Goal: Download file/media

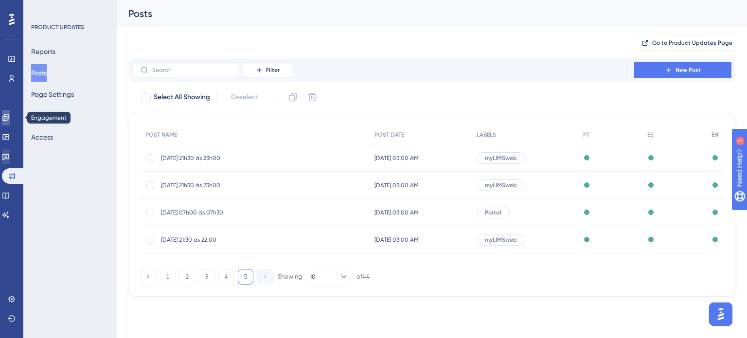
drag, startPoint x: 16, startPoint y: 120, endPoint x: 14, endPoint y: 158, distance: 38.4
click at [10, 120] on link at bounding box center [6, 118] width 8 height 16
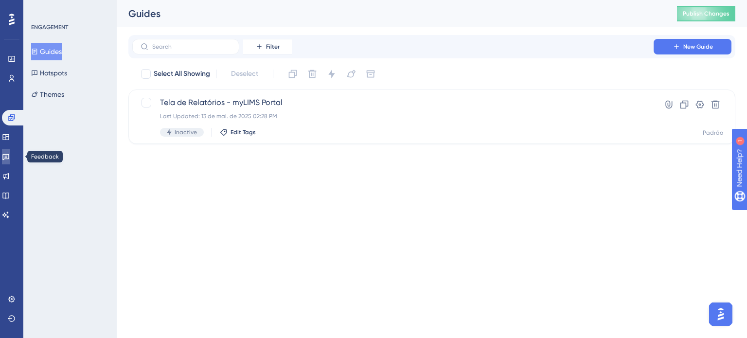
click at [9, 158] on icon at bounding box center [5, 157] width 7 height 6
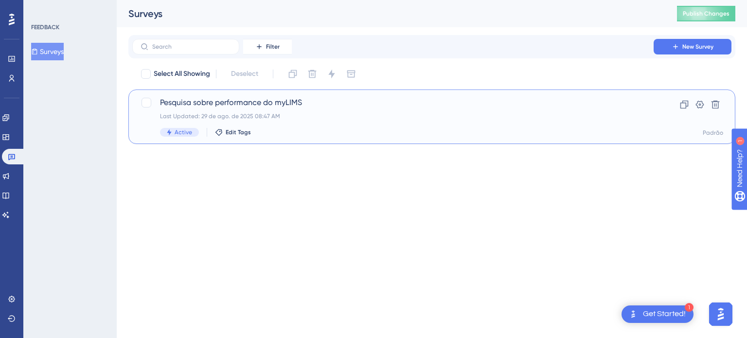
click at [269, 103] on span "Pesquisa sobre performance do myLIMS" at bounding box center [393, 103] width 466 height 12
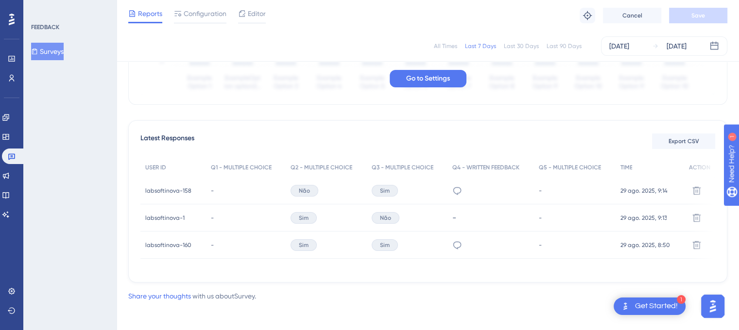
scroll to position [222, 0]
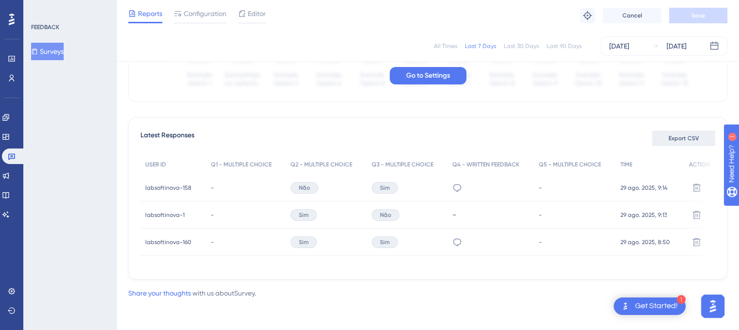
click at [659, 136] on button "Export CSV" at bounding box center [683, 139] width 63 height 16
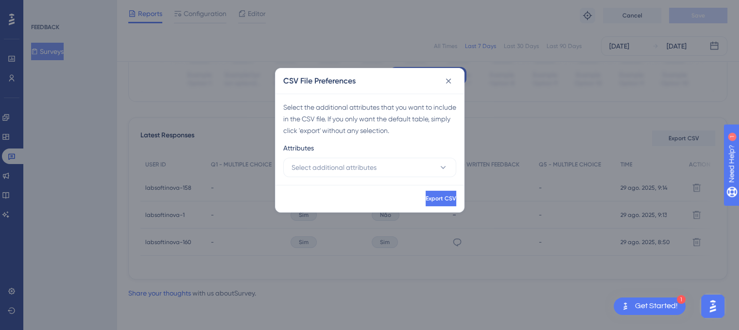
scroll to position [214, 0]
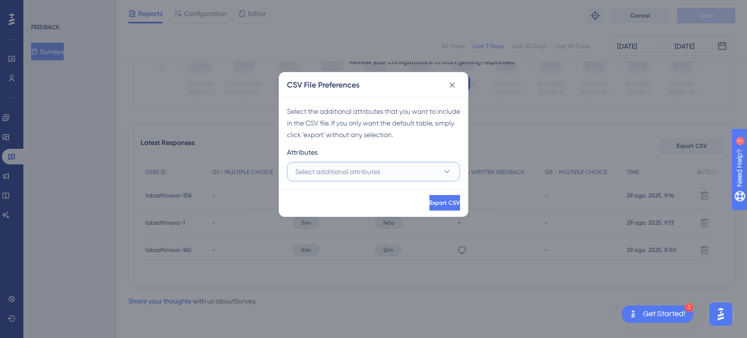
click at [448, 174] on icon at bounding box center [447, 172] width 10 height 10
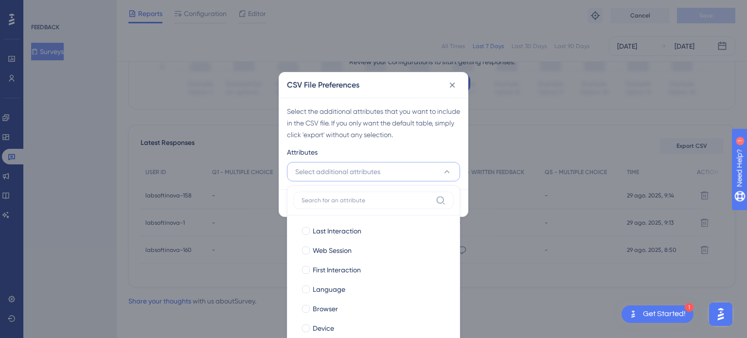
click at [453, 172] on button "Select additional attributes" at bounding box center [373, 171] width 173 height 19
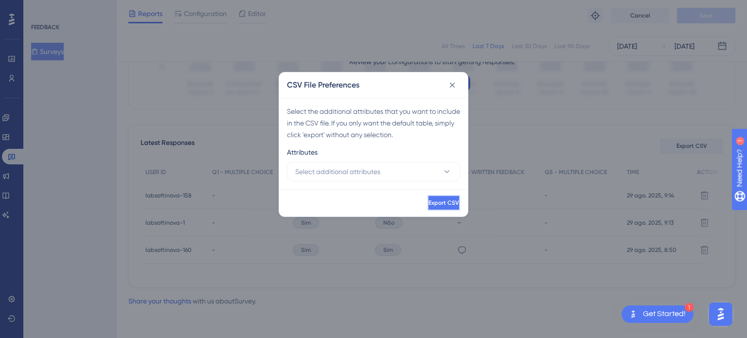
click at [442, 202] on span "Export CSV" at bounding box center [443, 203] width 31 height 8
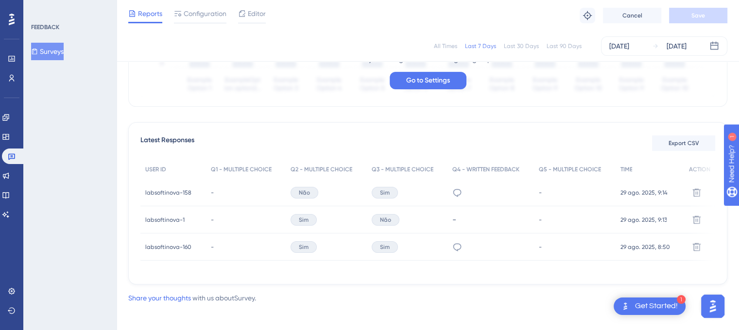
click at [450, 44] on div "All Times" at bounding box center [445, 46] width 23 height 8
click at [701, 140] on button "Export CSV" at bounding box center [683, 144] width 63 height 16
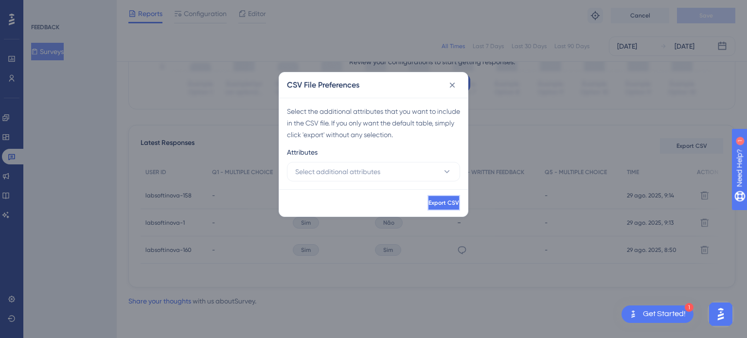
click at [433, 202] on span "Export CSV" at bounding box center [443, 203] width 31 height 8
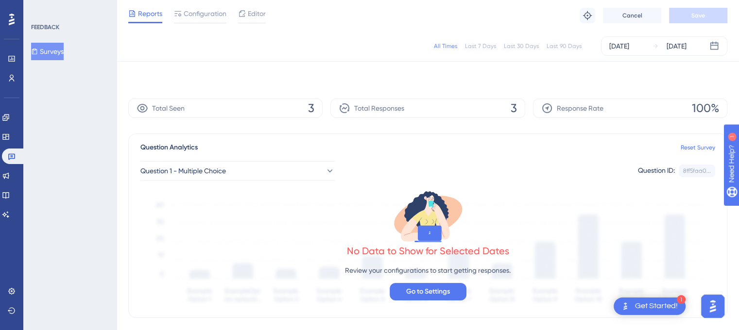
scroll to position [0, 0]
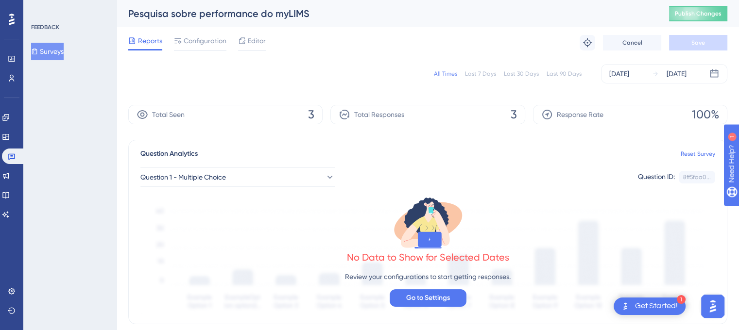
click at [474, 72] on div "Last 7 Days" at bounding box center [480, 74] width 31 height 8
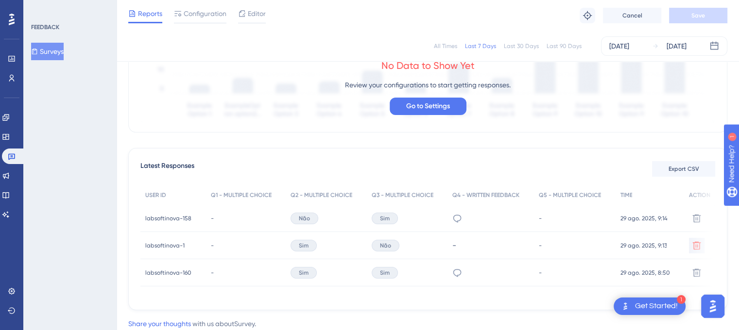
scroll to position [194, 0]
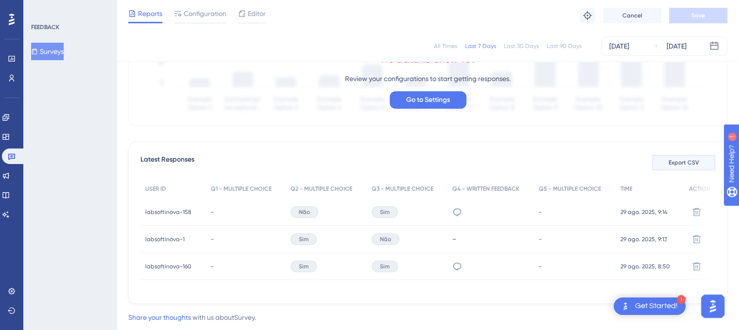
click at [699, 170] on button "Export CSV" at bounding box center [683, 163] width 63 height 16
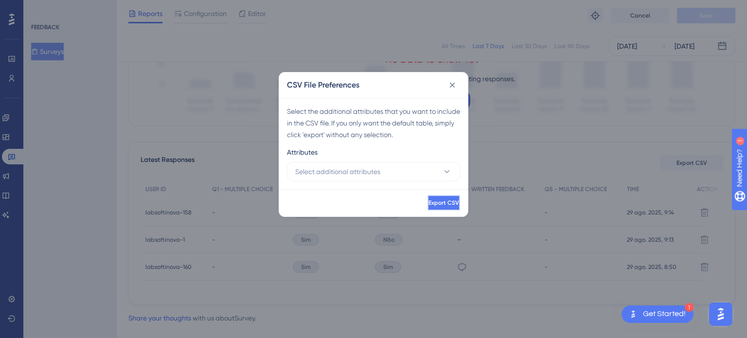
click at [441, 208] on button "Export CSV" at bounding box center [443, 203] width 33 height 16
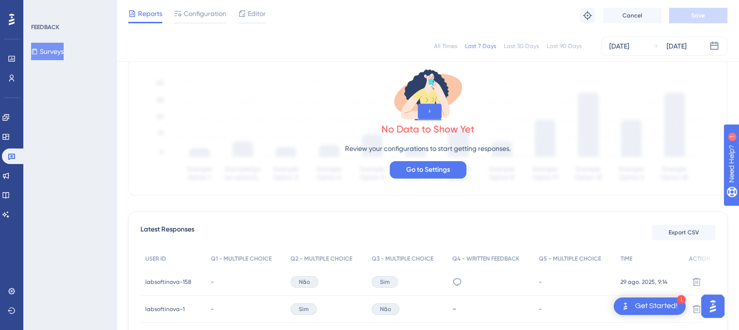
scroll to position [97, 0]
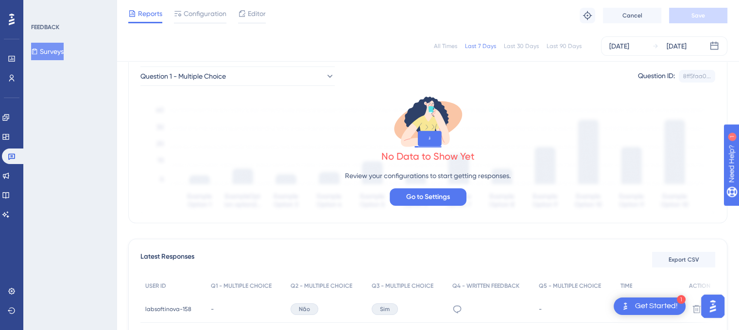
click at [455, 44] on div "All Times" at bounding box center [445, 46] width 23 height 8
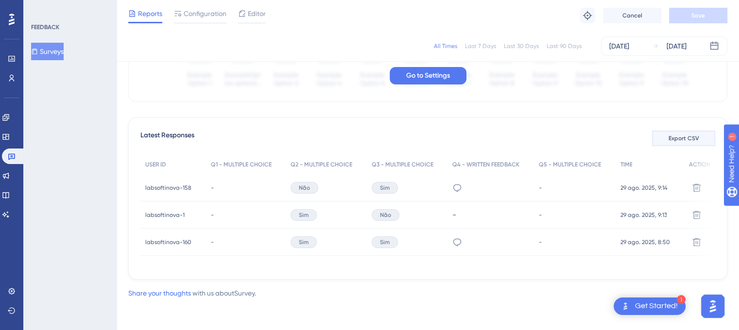
click at [670, 140] on button "Export CSV" at bounding box center [683, 139] width 63 height 16
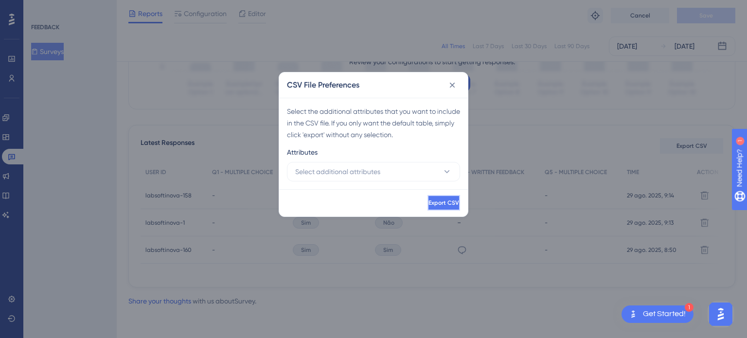
click at [438, 200] on span "Export CSV" at bounding box center [443, 203] width 31 height 8
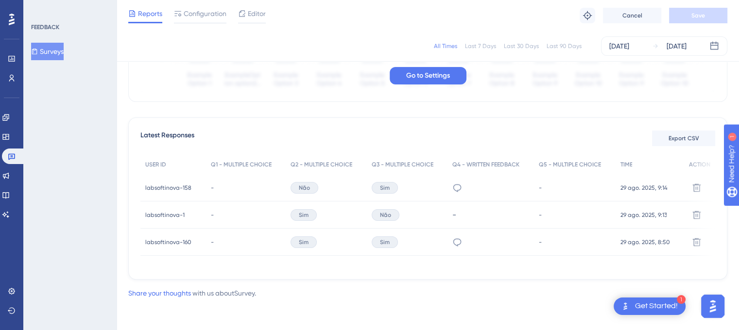
scroll to position [0, 0]
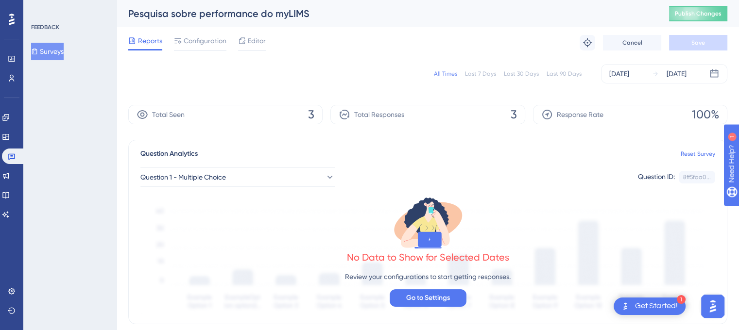
click at [472, 74] on div "Last 7 Days" at bounding box center [480, 74] width 31 height 8
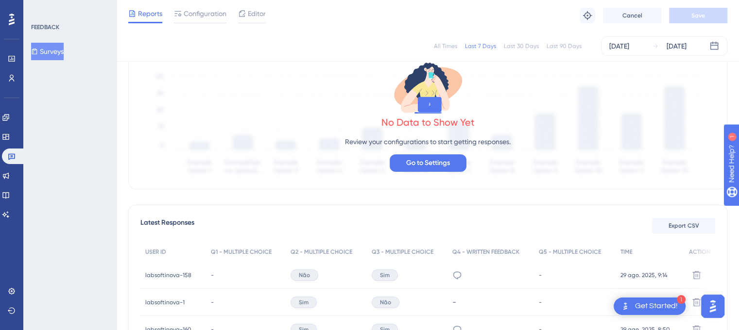
scroll to position [146, 0]
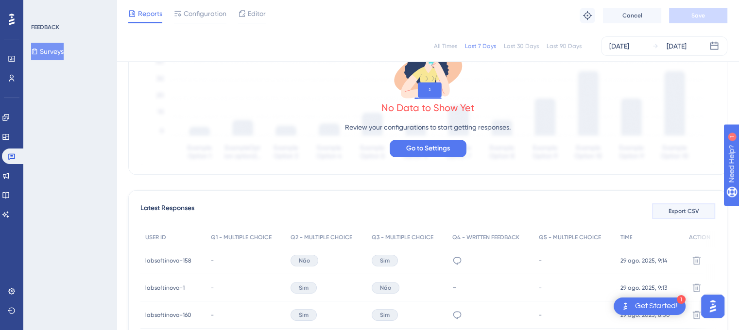
click at [683, 213] on span "Export CSV" at bounding box center [684, 212] width 31 height 8
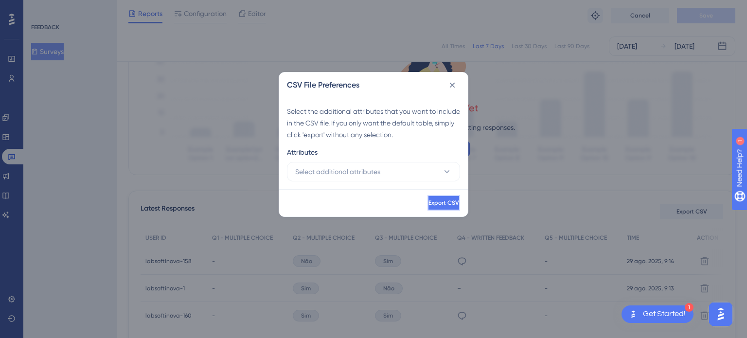
click at [432, 204] on span "Export CSV" at bounding box center [443, 203] width 31 height 8
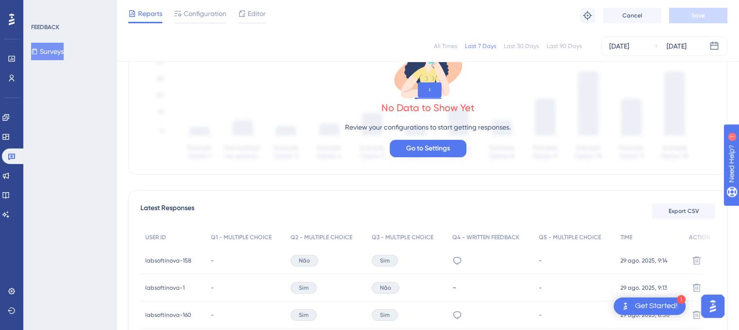
scroll to position [0, 0]
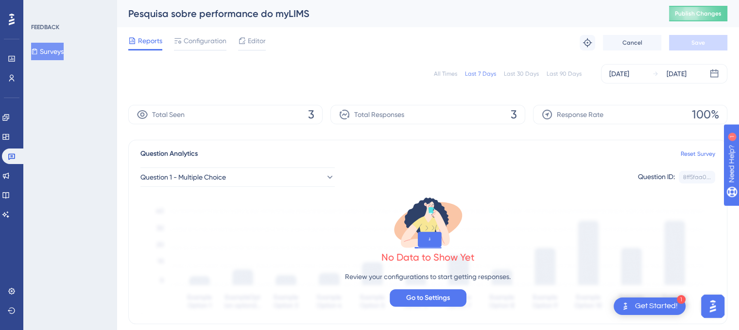
click at [453, 74] on div "All Times" at bounding box center [445, 74] width 23 height 8
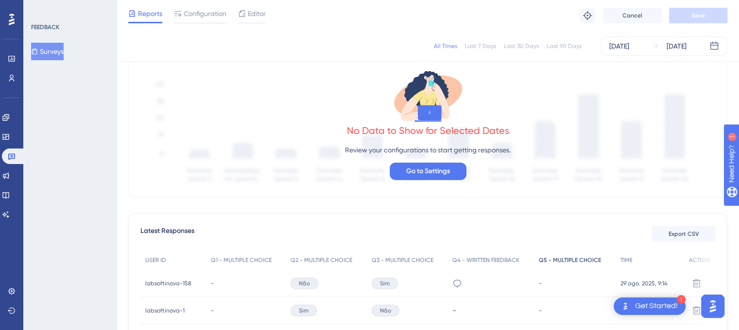
scroll to position [194, 0]
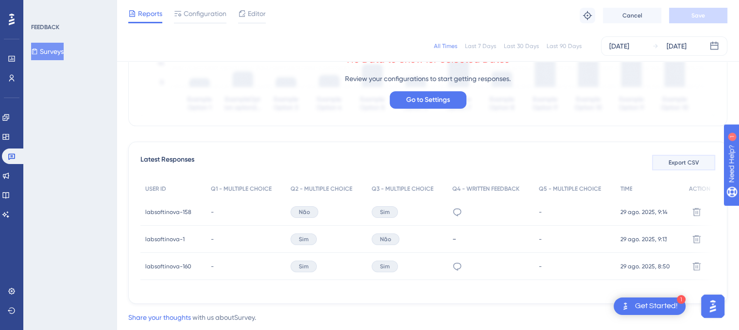
click at [677, 157] on button "Export CSV" at bounding box center [683, 163] width 63 height 16
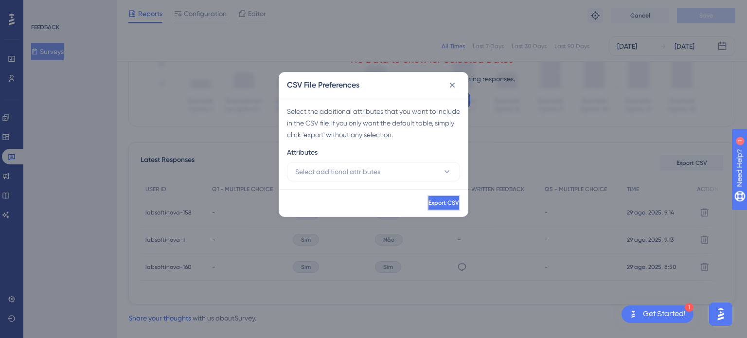
click at [427, 198] on button "Export CSV" at bounding box center [443, 203] width 33 height 16
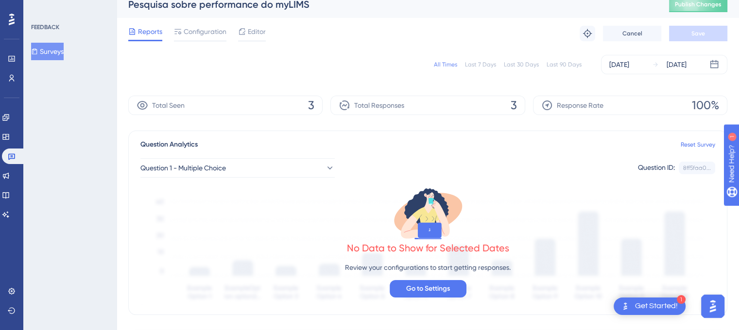
scroll to position [0, 0]
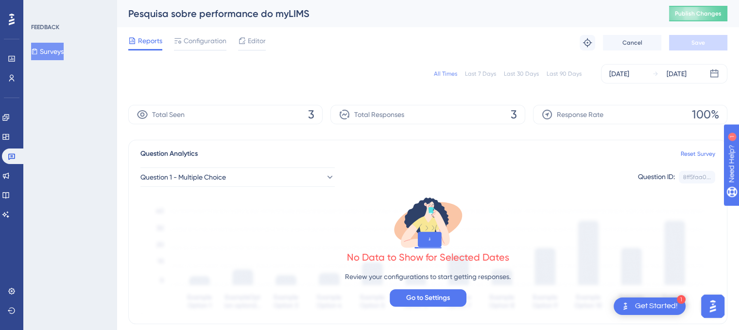
click at [479, 73] on div "Last 7 Days" at bounding box center [480, 74] width 31 height 8
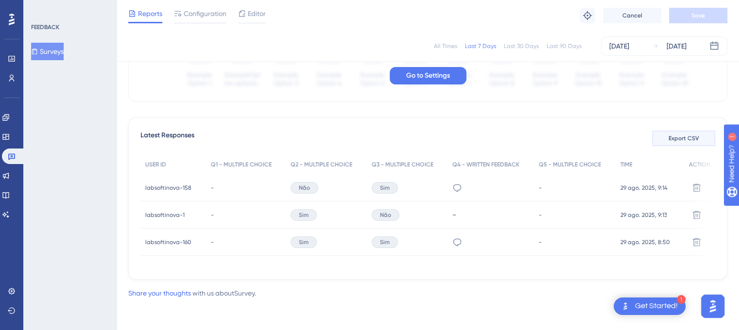
click at [673, 136] on span "Export CSV" at bounding box center [684, 139] width 31 height 8
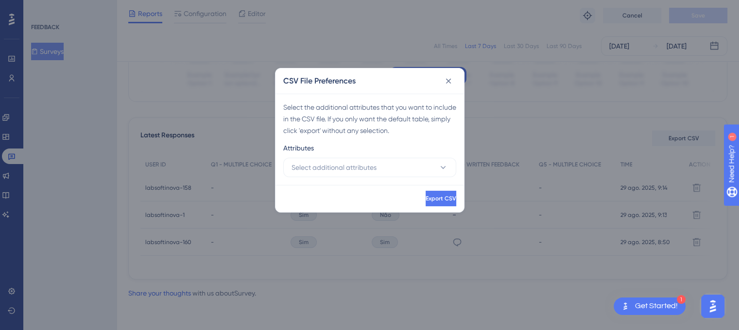
scroll to position [214, 0]
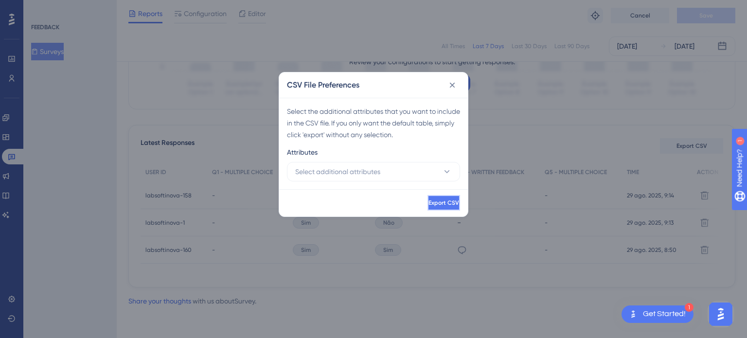
click at [427, 208] on button "Export CSV" at bounding box center [443, 203] width 33 height 16
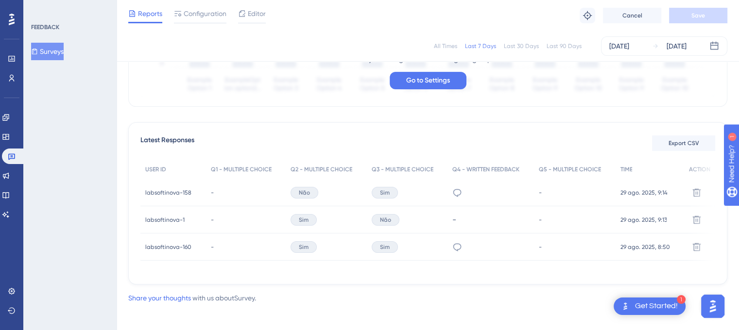
click at [445, 50] on div "All Times" at bounding box center [445, 46] width 23 height 8
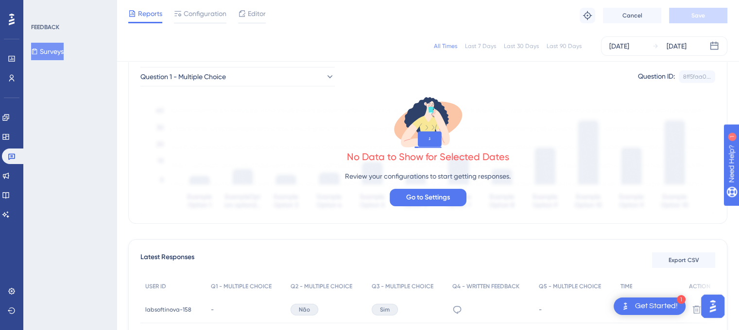
scroll to position [222, 0]
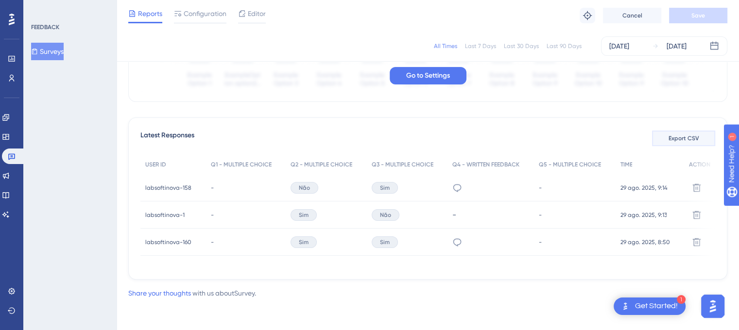
click at [677, 135] on span "Export CSV" at bounding box center [684, 139] width 31 height 8
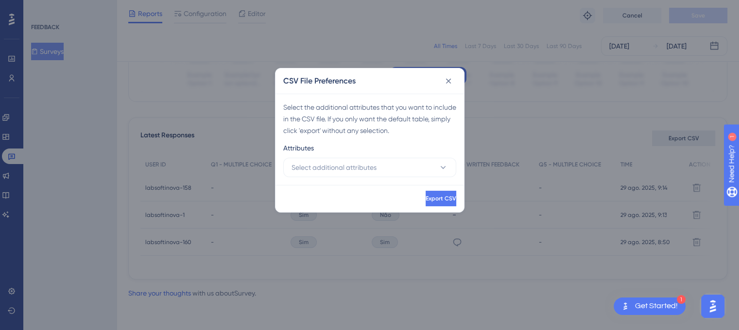
scroll to position [214, 0]
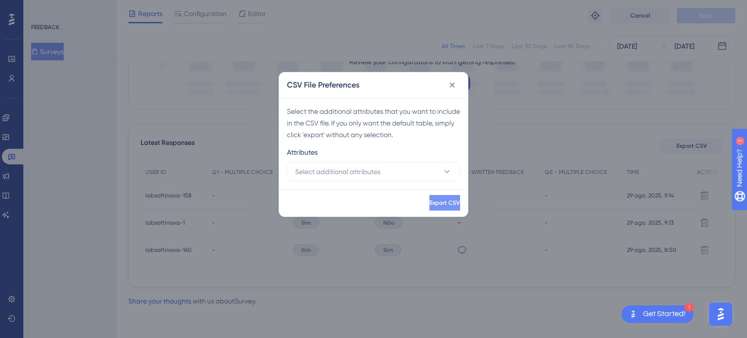
click at [436, 203] on span "Export CSV" at bounding box center [444, 203] width 31 height 8
